Goal: Information Seeking & Learning: Learn about a topic

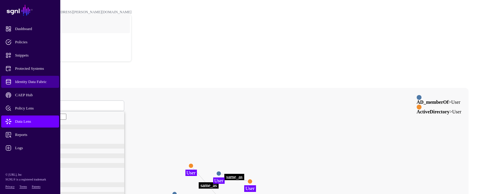
click at [29, 79] on link "Identity Data Fabric" at bounding box center [30, 82] width 58 height 12
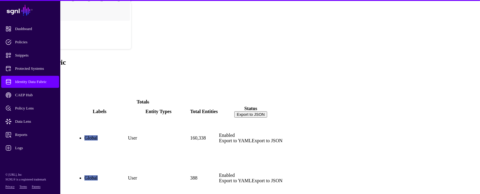
scroll to position [16, 0]
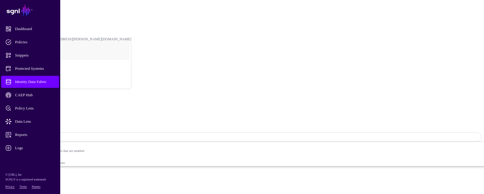
click at [33, 119] on span "Data Lens" at bounding box center [34, 122] width 59 height 6
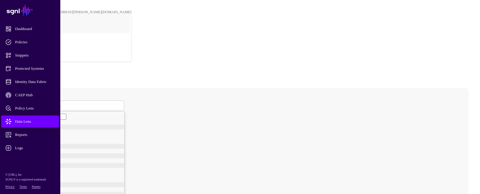
click at [26, 103] on span at bounding box center [25, 105] width 4 height 5
click at [32, 127] on span "User" at bounding box center [29, 129] width 8 height 5
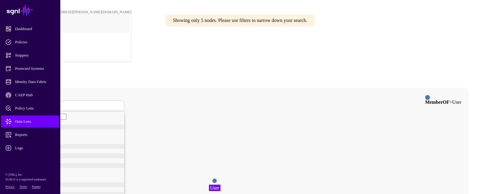
click at [217, 179] on circle at bounding box center [214, 181] width 5 height 5
click at [217, 178] on circle at bounding box center [214, 180] width 5 height 5
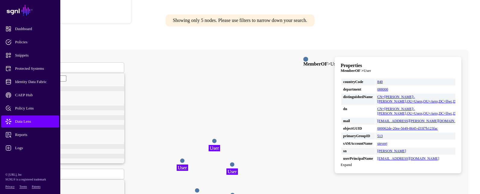
scroll to position [30, 0]
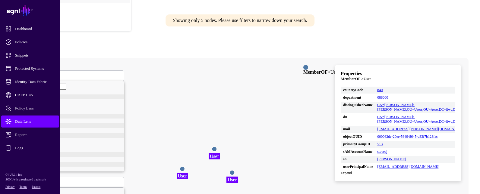
click at [30, 73] on span "User" at bounding box center [27, 75] width 8 height 5
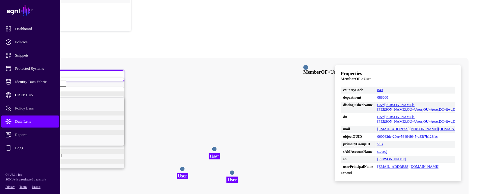
click at [108, 101] on div "Group" at bounding box center [74, 103] width 99 height 5
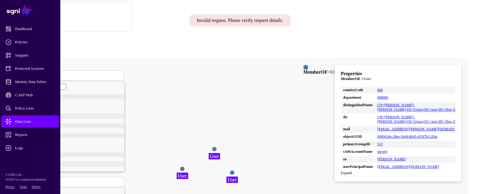
click at [33, 73] on span "Group" at bounding box center [28, 75] width 10 height 5
click at [48, 106] on span "GroupMember" at bounding box center [36, 108] width 23 height 5
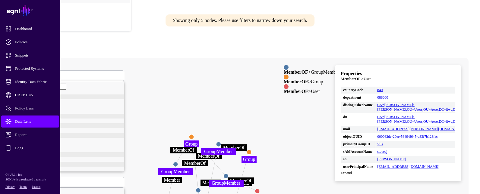
click at [171, 194] on circle at bounding box center [168, 197] width 5 height 5
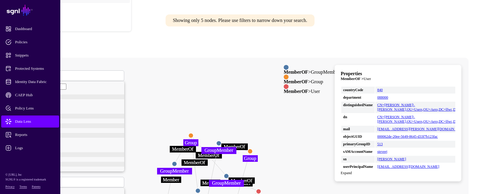
click at [170, 194] on circle at bounding box center [167, 197] width 5 height 5
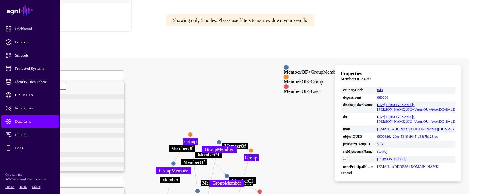
click at [169, 194] on circle at bounding box center [166, 197] width 5 height 5
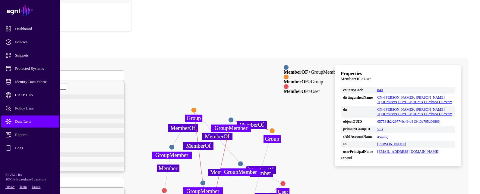
click at [205, 180] on circle at bounding box center [202, 182] width 5 height 5
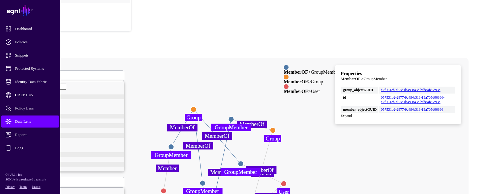
click at [196, 107] on circle at bounding box center [192, 109] width 5 height 5
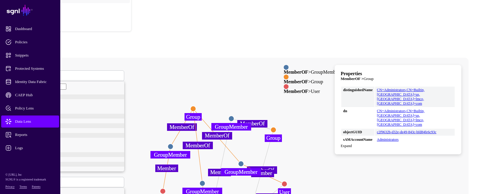
click at [205, 181] on circle at bounding box center [201, 183] width 5 height 5
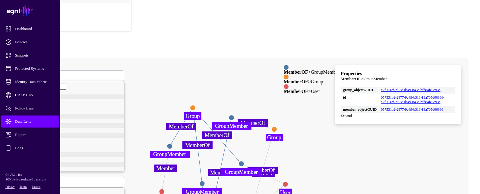
click at [234, 115] on circle at bounding box center [231, 117] width 5 height 5
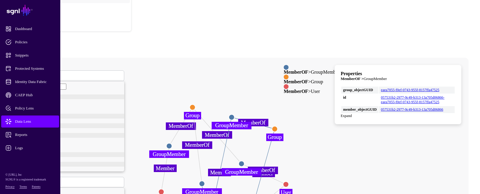
click at [277, 127] on circle at bounding box center [274, 129] width 5 height 5
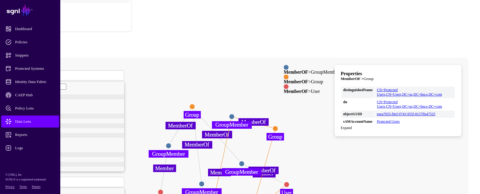
click at [289, 182] on circle at bounding box center [286, 184] width 5 height 5
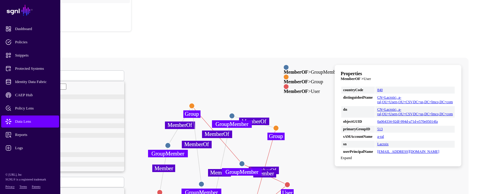
click at [244, 161] on circle at bounding box center [241, 163] width 5 height 5
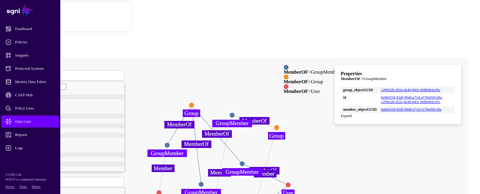
click at [279, 125] on circle at bounding box center [276, 127] width 5 height 5
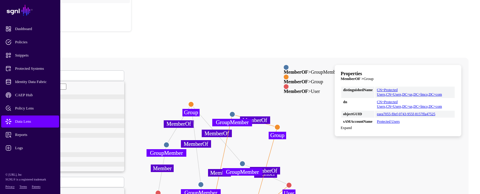
click at [193, 102] on circle at bounding box center [190, 104] width 5 height 5
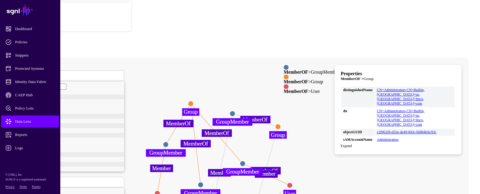
click at [203, 182] on circle at bounding box center [200, 184] width 5 height 5
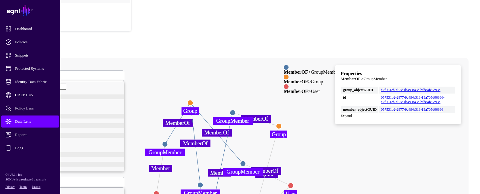
click at [168, 142] on circle at bounding box center [164, 144] width 5 height 5
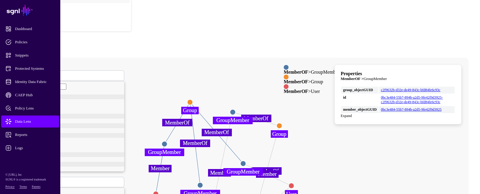
click at [158, 192] on circle at bounding box center [155, 194] width 5 height 5
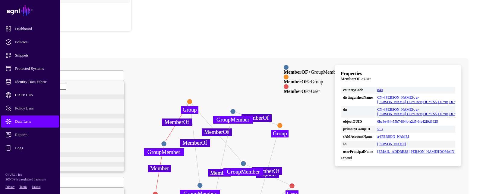
click at [158, 192] on circle at bounding box center [154, 194] width 5 height 5
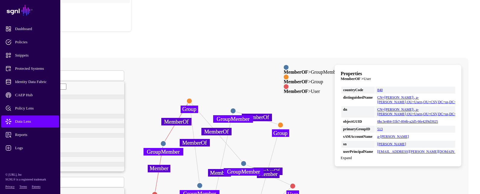
click at [157, 192] on circle at bounding box center [154, 194] width 5 height 5
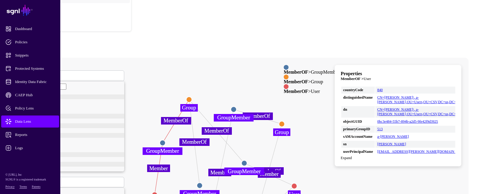
click at [236, 156] on icon "Member Member MemberOf MemberOf Member Member MemberOf MemberOf MemberOf Member…" at bounding box center [211, 178] width 401 height 241
click at [192, 97] on circle at bounding box center [188, 99] width 5 height 5
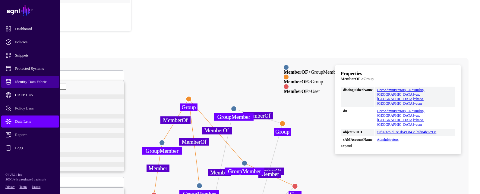
click at [42, 81] on span "Identity Data Fabric" at bounding box center [34, 82] width 59 height 6
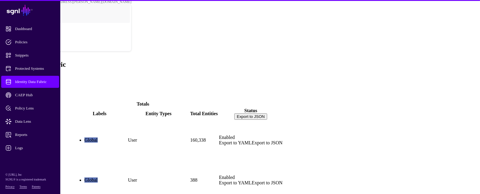
scroll to position [16, 0]
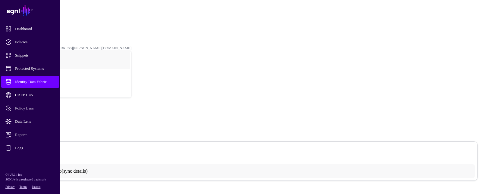
click at [29, 24] on link "MemberOF" at bounding box center [20, 26] width 17 height 4
